Goal: Task Accomplishment & Management: Use online tool/utility

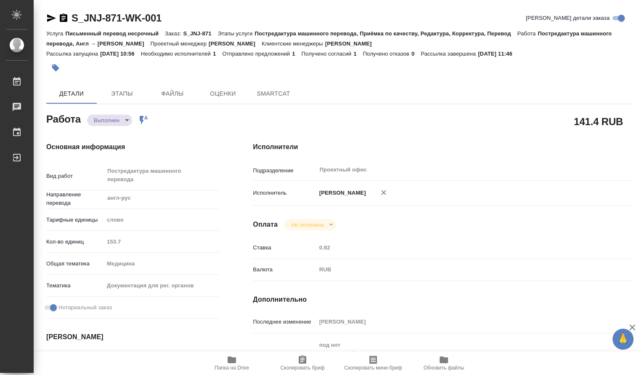
type textarea "x"
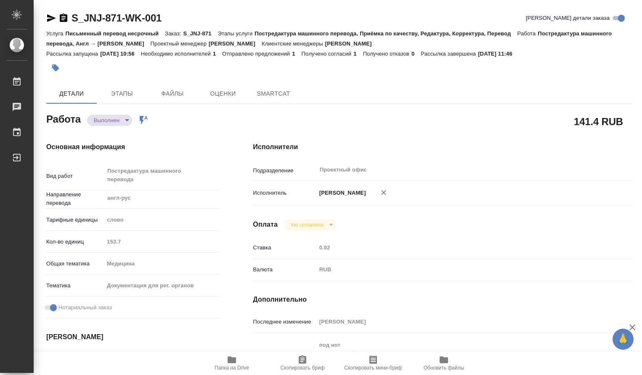
type textarea "x"
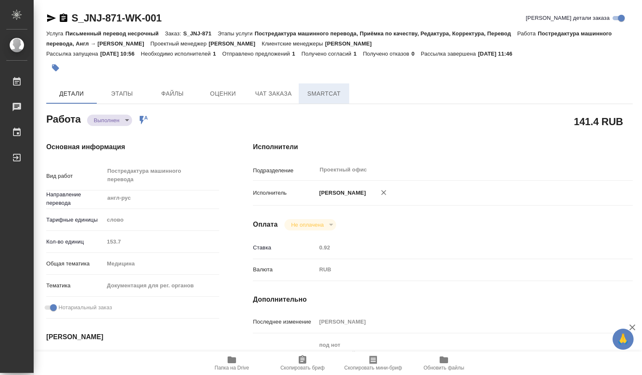
click at [327, 95] on span "SmartCat" at bounding box center [324, 93] width 40 height 11
type textarea "x"
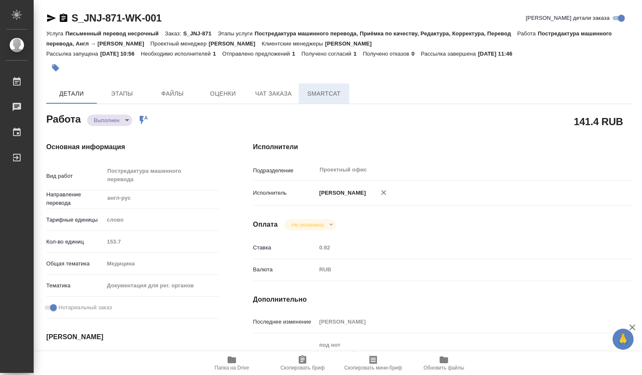
type textarea "x"
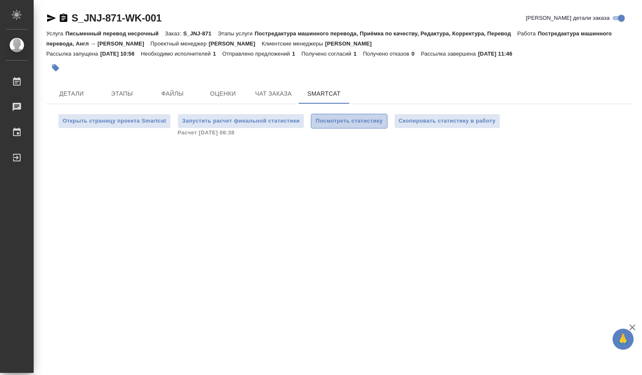
click at [333, 122] on span "Посмотреть статистику" at bounding box center [349, 121] width 67 height 10
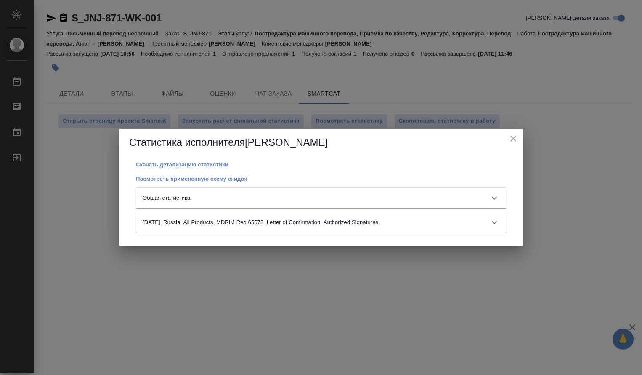
click at [496, 197] on icon at bounding box center [494, 198] width 5 height 3
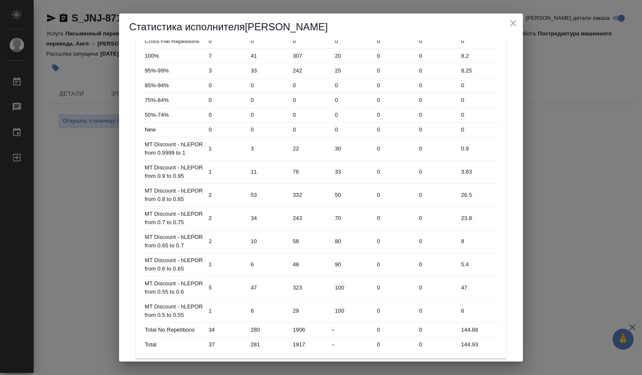
scroll to position [182, 0]
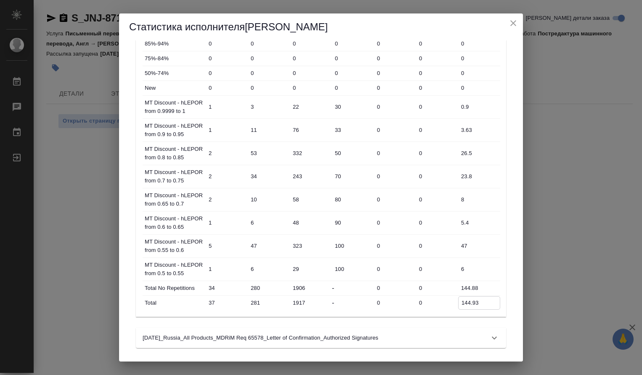
drag, startPoint x: 480, startPoint y: 303, endPoint x: 444, endPoint y: 302, distance: 36.2
click at [444, 302] on div "Total 37 281 1917 - 0 0 144.93" at bounding box center [322, 302] width 358 height 14
